Goal: Communication & Community: Answer question/provide support

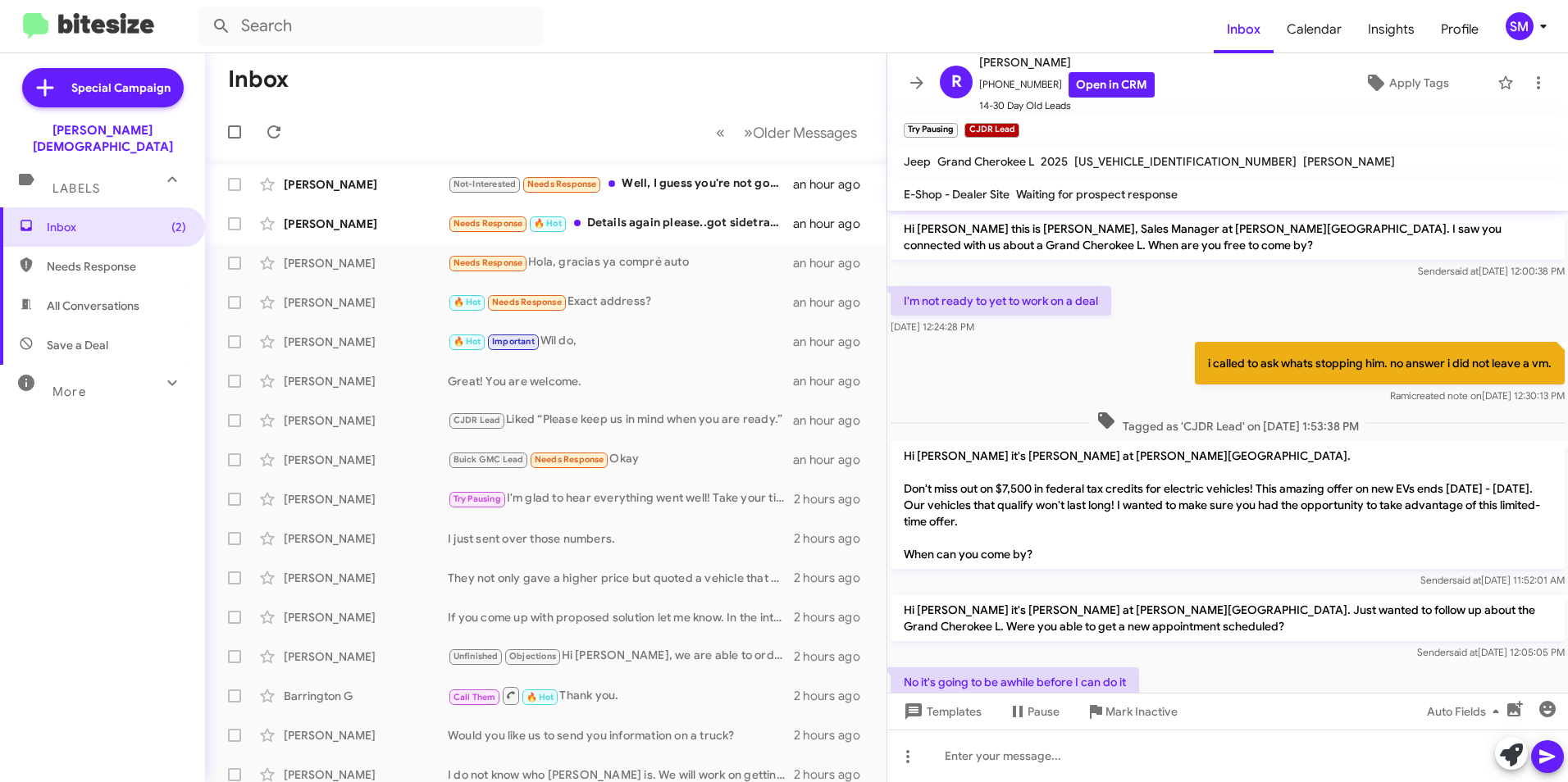
scroll to position [115, 0]
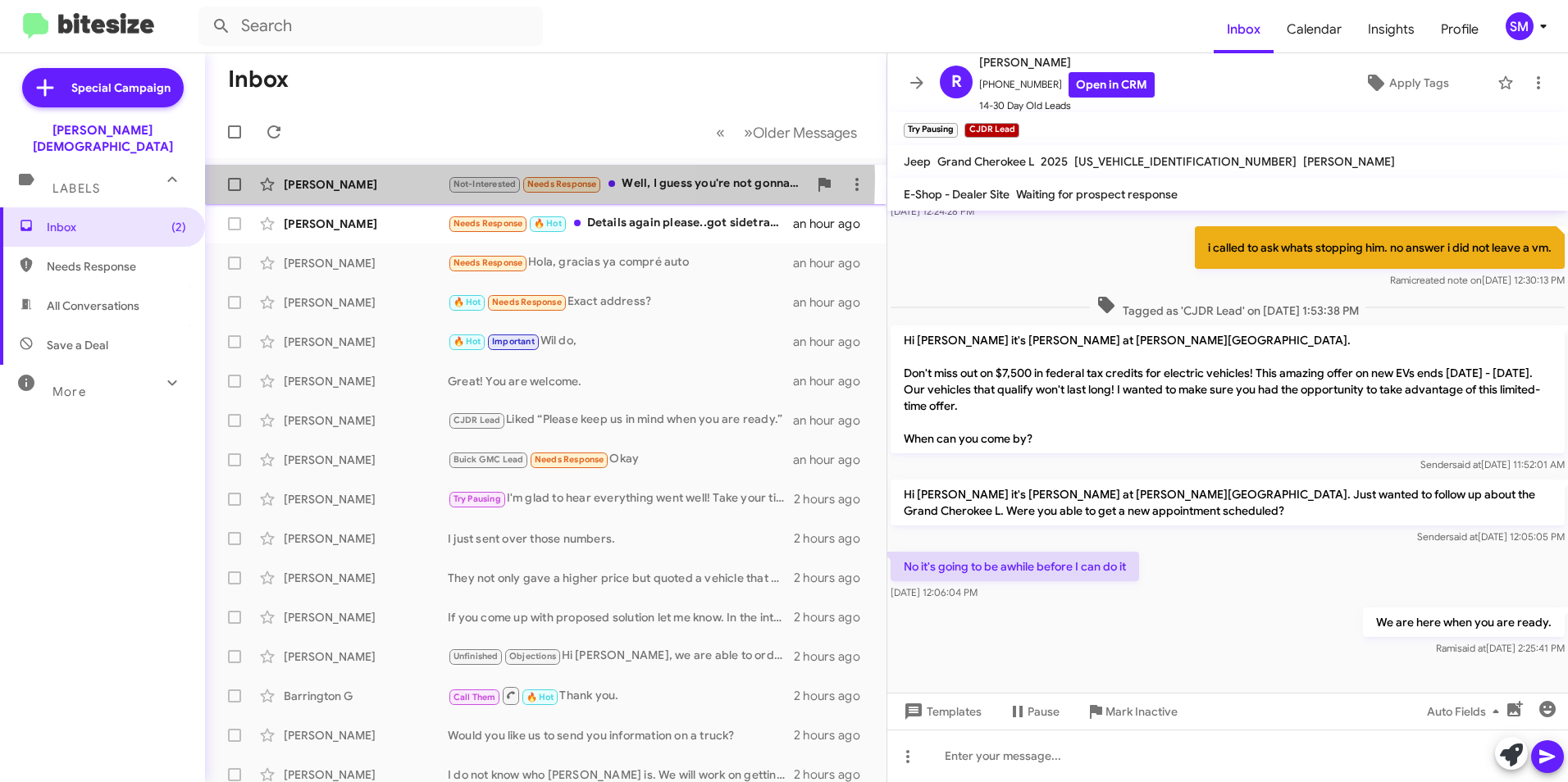
click at [369, 178] on div "[PERSON_NAME]" at bounding box center [365, 184] width 164 height 16
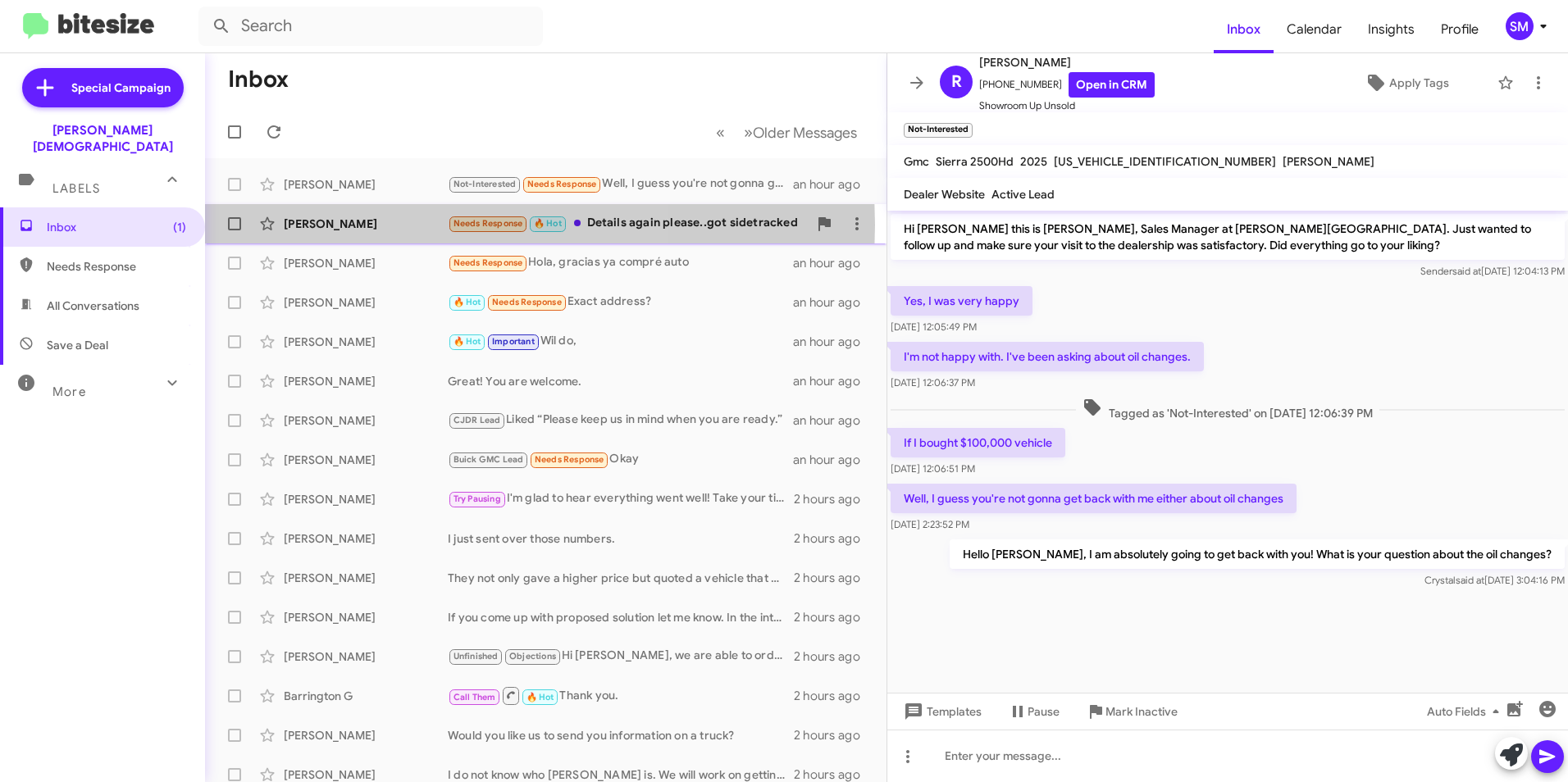
click at [354, 225] on div "[PERSON_NAME]" at bounding box center [365, 223] width 164 height 16
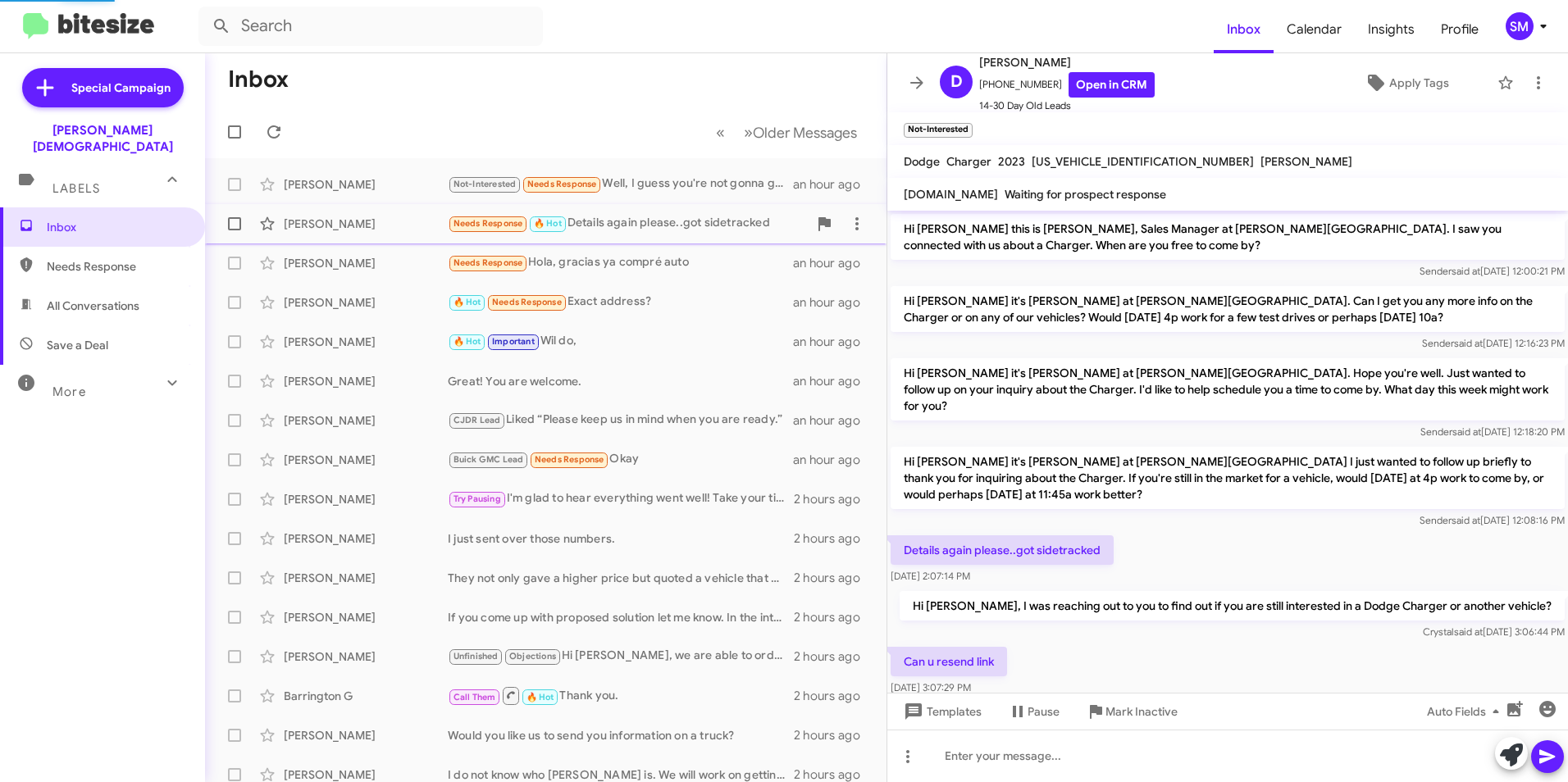
scroll to position [172, 0]
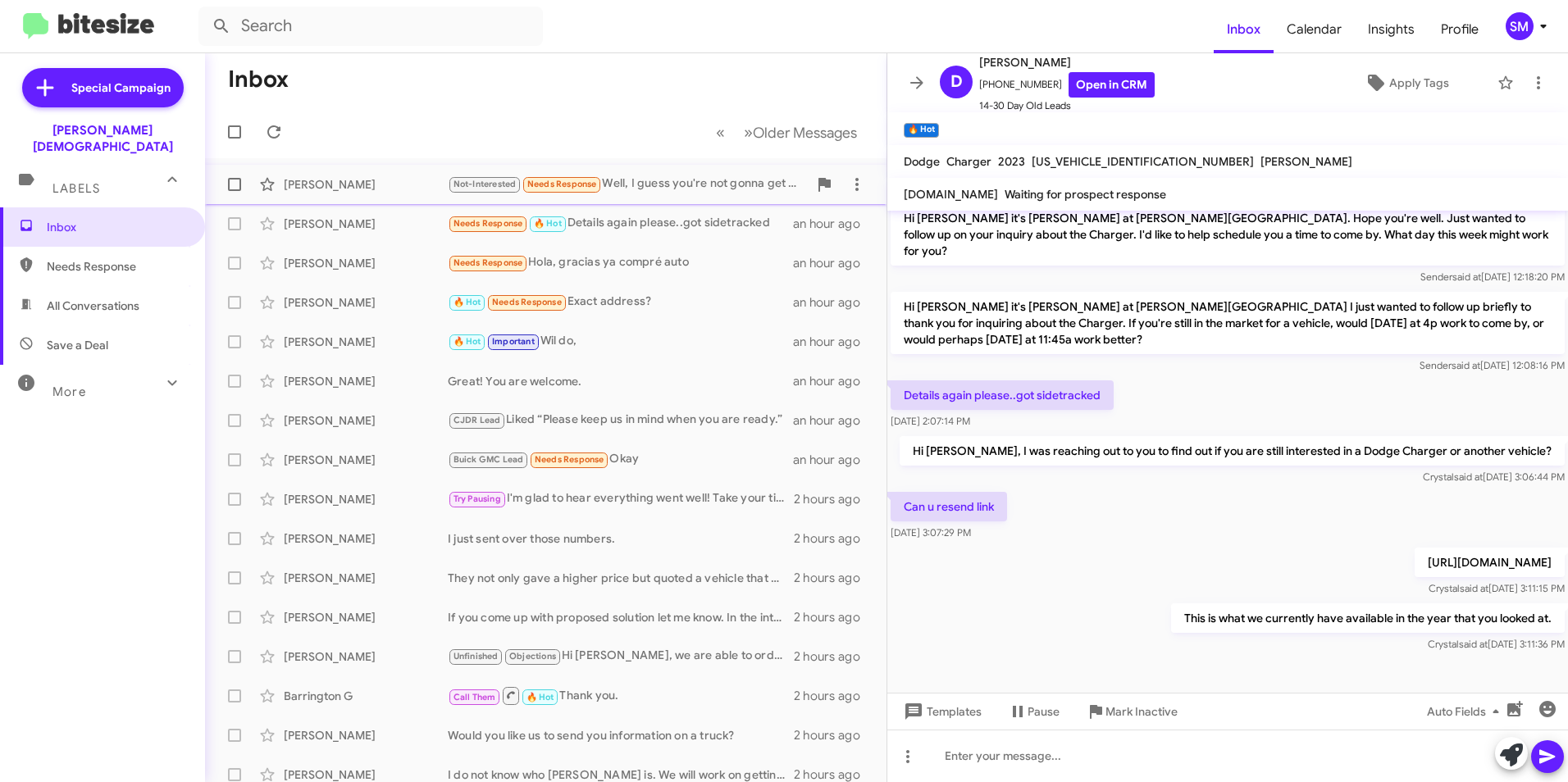
click at [345, 187] on div "[PERSON_NAME]" at bounding box center [365, 184] width 164 height 16
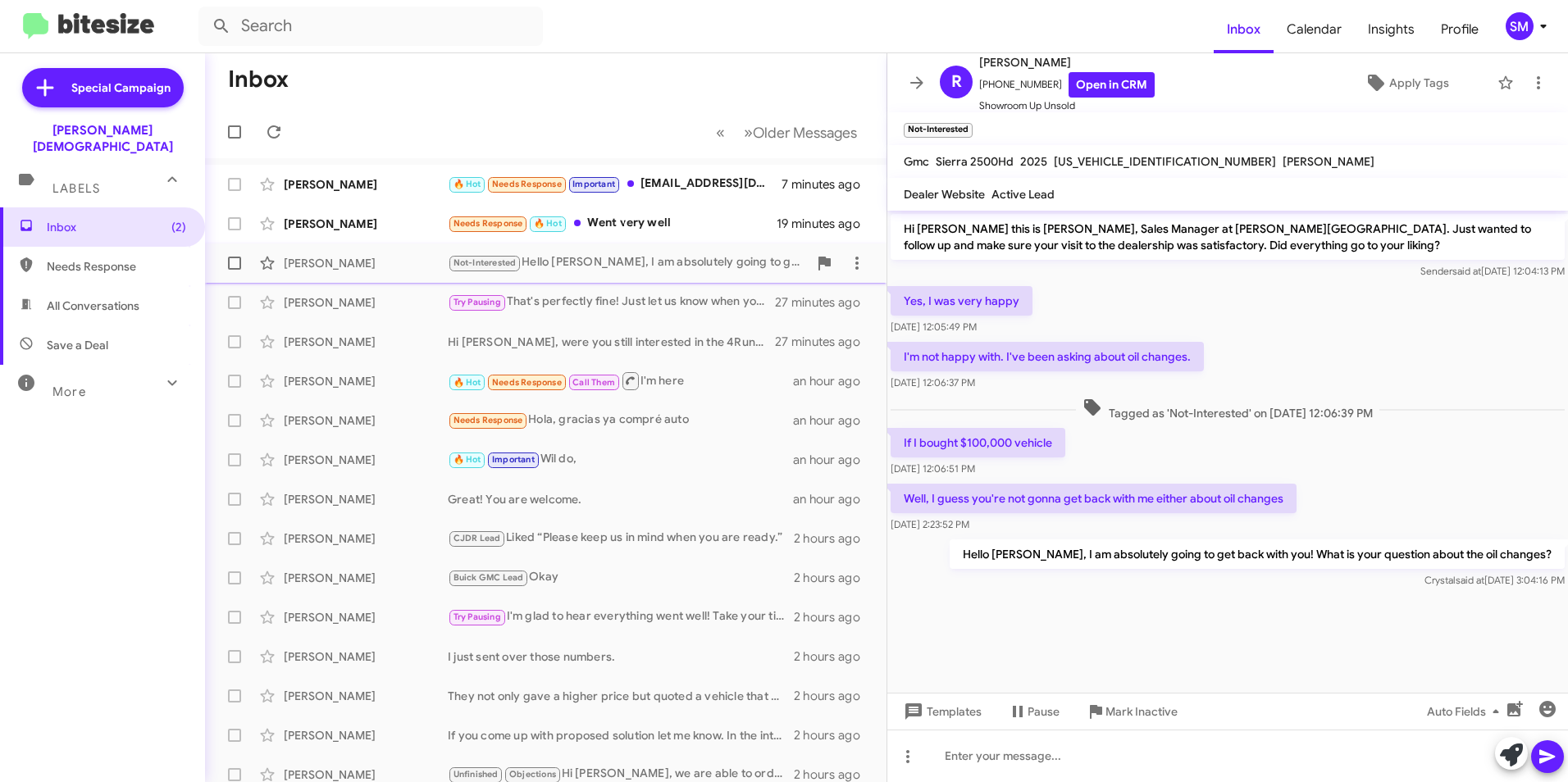
click at [364, 258] on div "[PERSON_NAME]" at bounding box center [365, 263] width 164 height 16
click at [1078, 92] on link "Open in CRM" at bounding box center [1111, 84] width 86 height 25
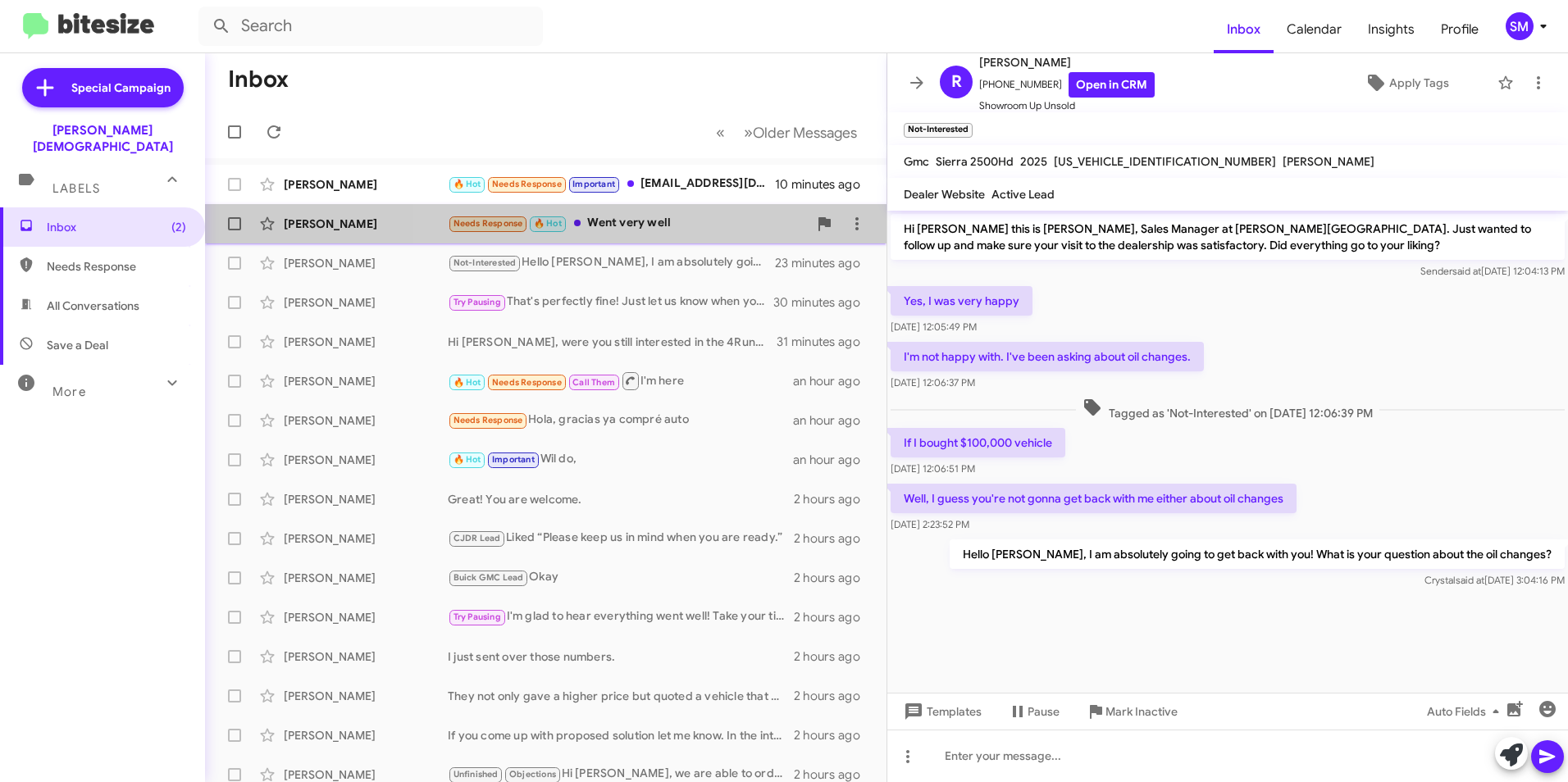
click at [570, 218] on div "Needs Response 🔥 Hot Went very well" at bounding box center [627, 223] width 360 height 19
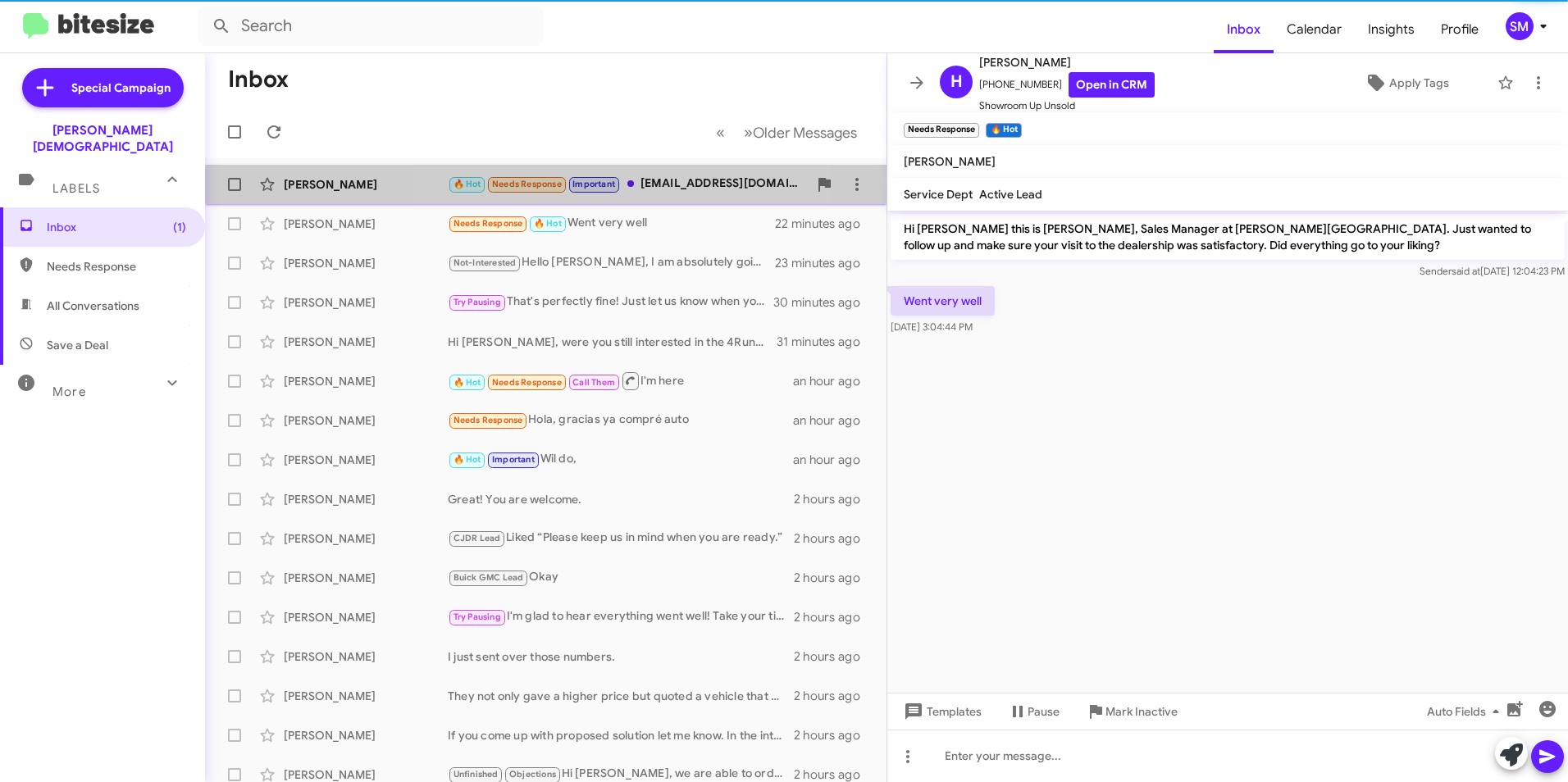
click at [576, 192] on span "🔥 Hot Needs Response Important" at bounding box center [534, 184] width 173 height 19
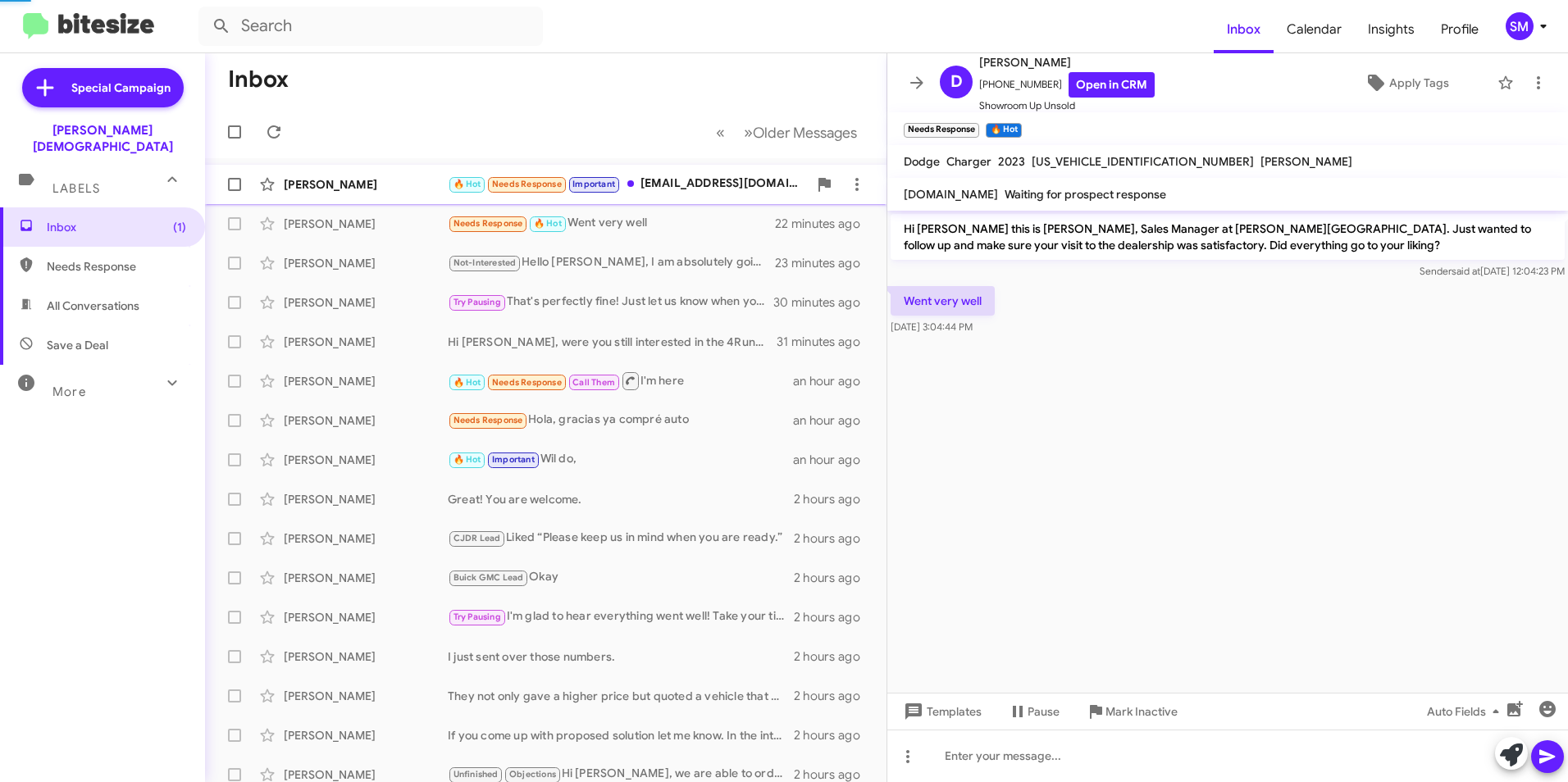
scroll to position [291, 0]
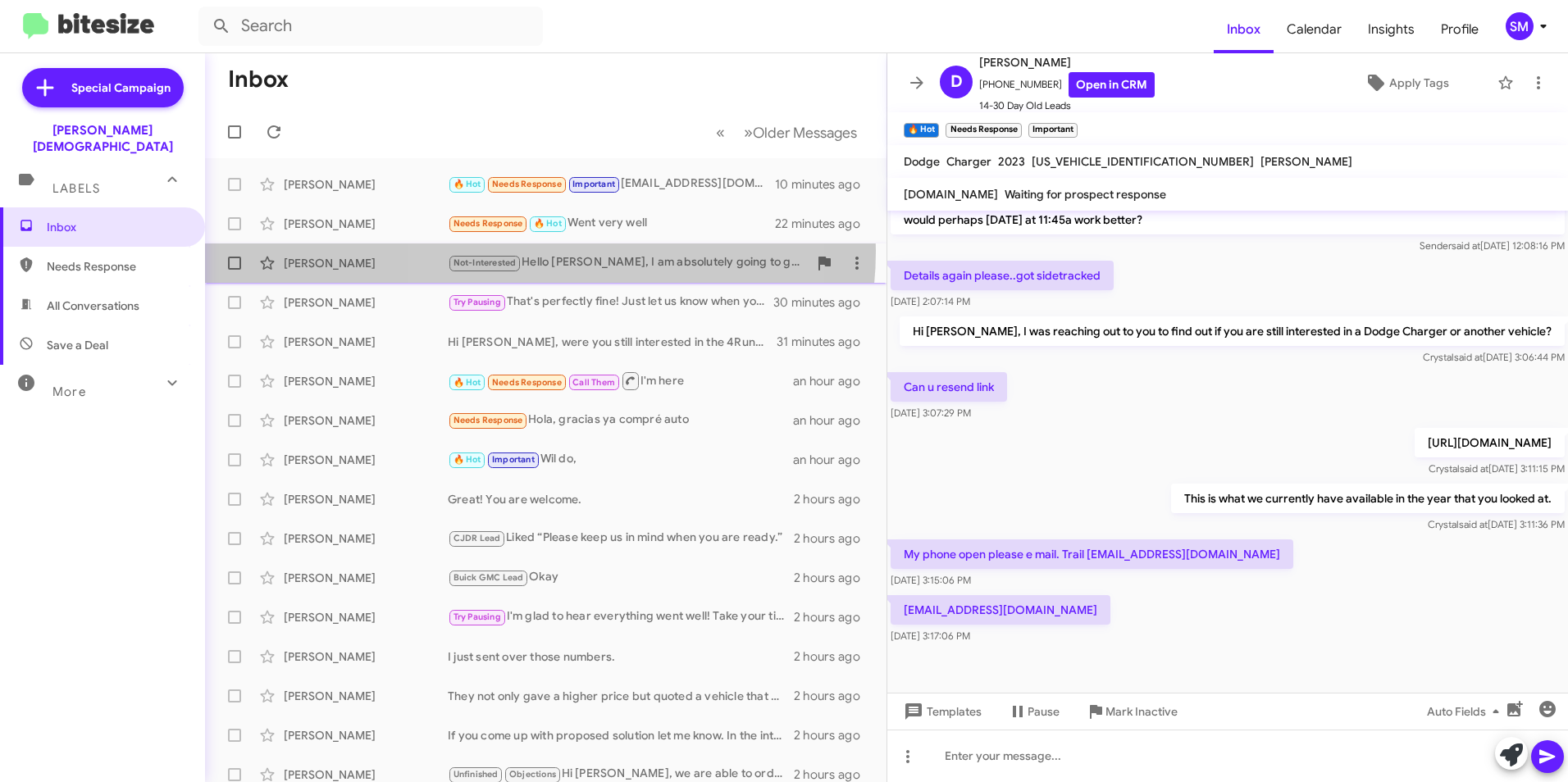
click at [537, 251] on div "[PERSON_NAME] Not-Interested Hello [PERSON_NAME], I am absolutely going to get …" at bounding box center [546, 263] width 656 height 33
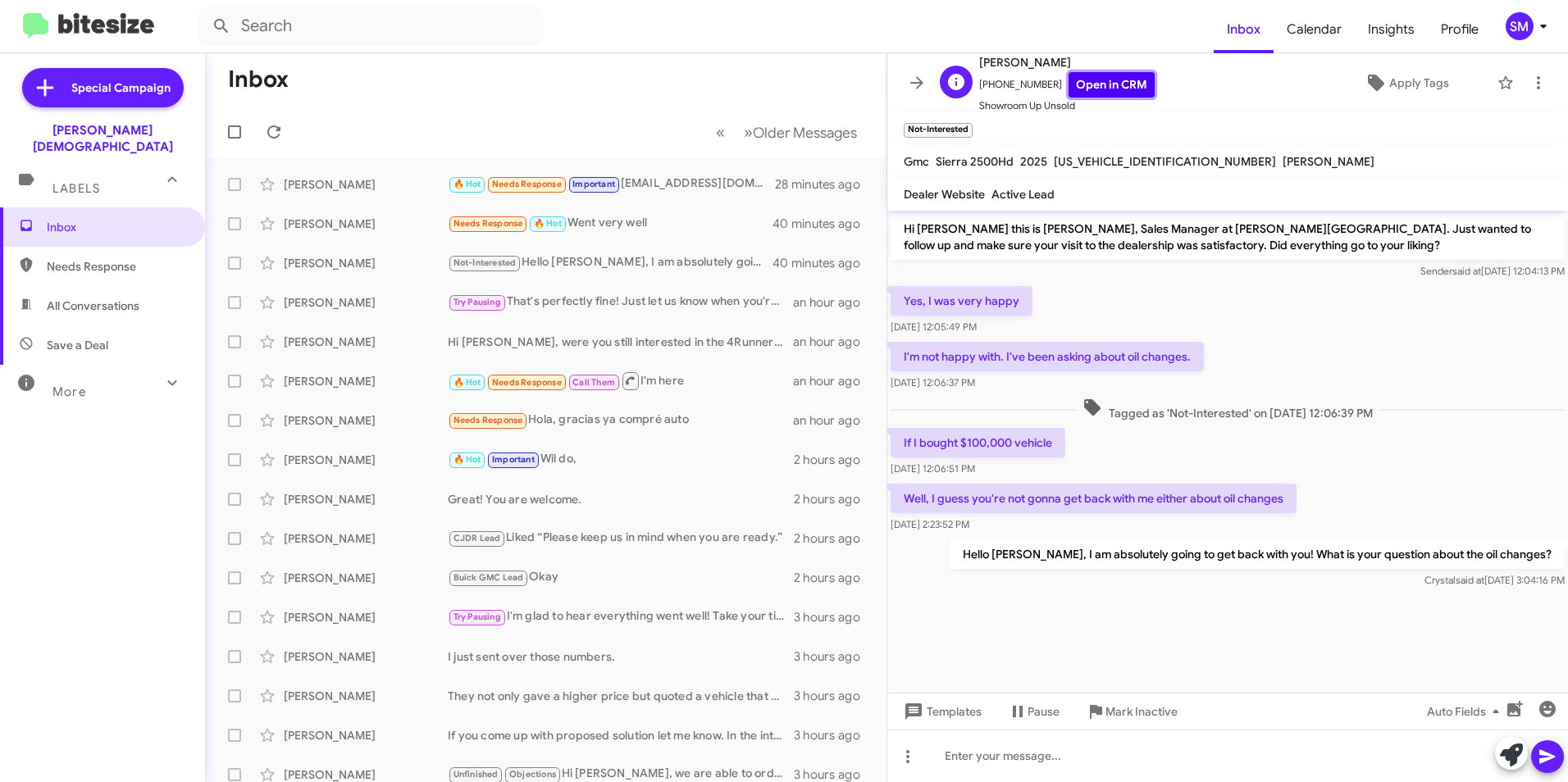
click at [1103, 82] on link "Open in CRM" at bounding box center [1111, 84] width 86 height 25
